Goal: Find specific page/section: Find specific page/section

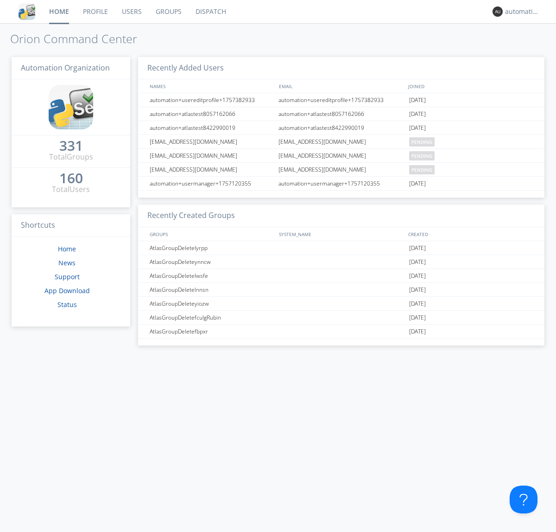
click at [210, 12] on link "Dispatch" at bounding box center [211, 11] width 45 height 23
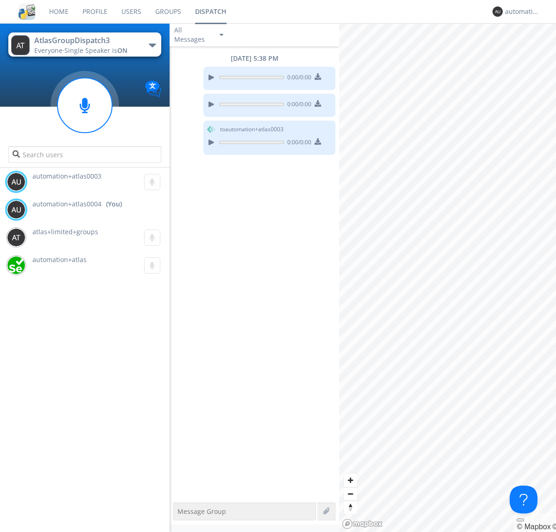
click at [152, 45] on div "button" at bounding box center [152, 46] width 7 height 4
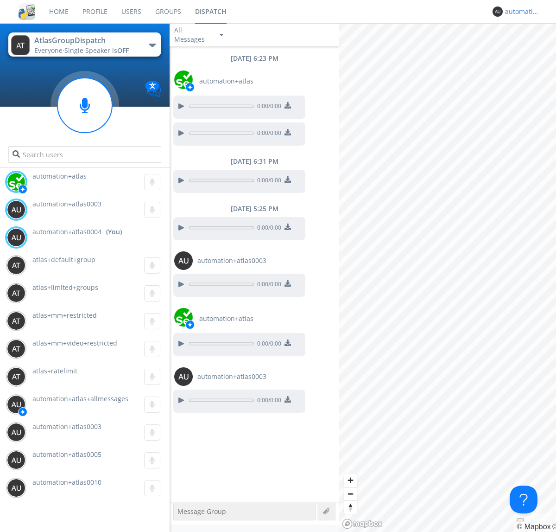
click at [520, 12] on div "automation+atlas0004" at bounding box center [522, 11] width 35 height 9
